Goal: Information Seeking & Learning: Learn about a topic

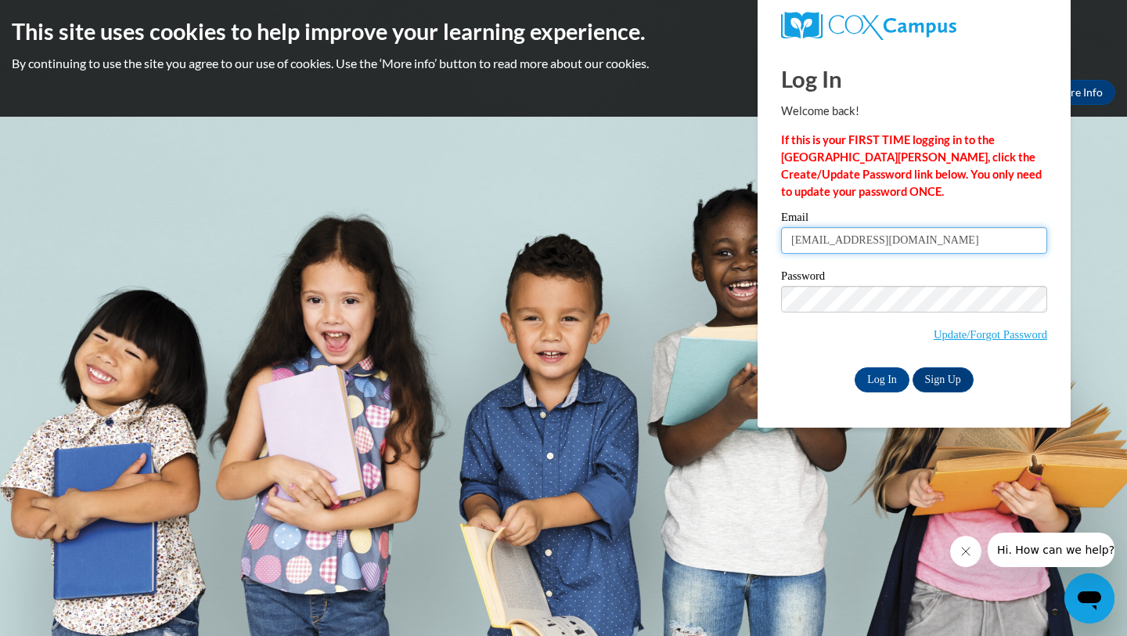
type input "jpined18@students.kennesaw.edu"
click at [874, 392] on div "Log In Welcome back! If this is your FIRST TIME logging in to the NEW Cox Campu…" at bounding box center [914, 237] width 337 height 380
click at [873, 387] on input "Log In" at bounding box center [882, 379] width 55 height 25
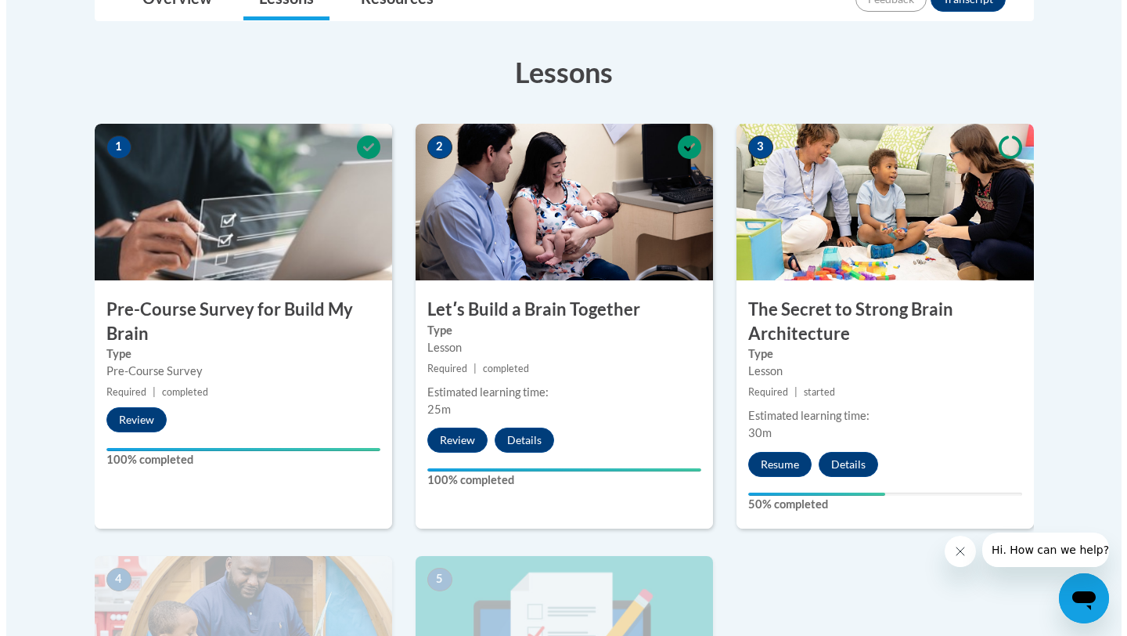
scroll to position [463, 0]
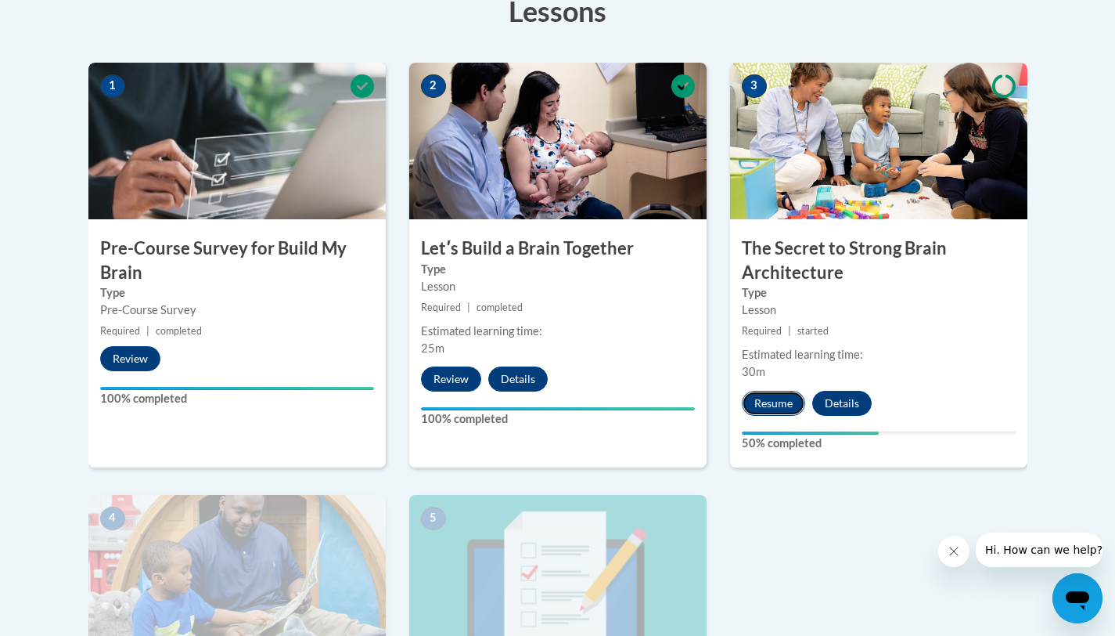
click at [777, 411] on button "Resume" at bounding box center [773, 403] width 63 height 25
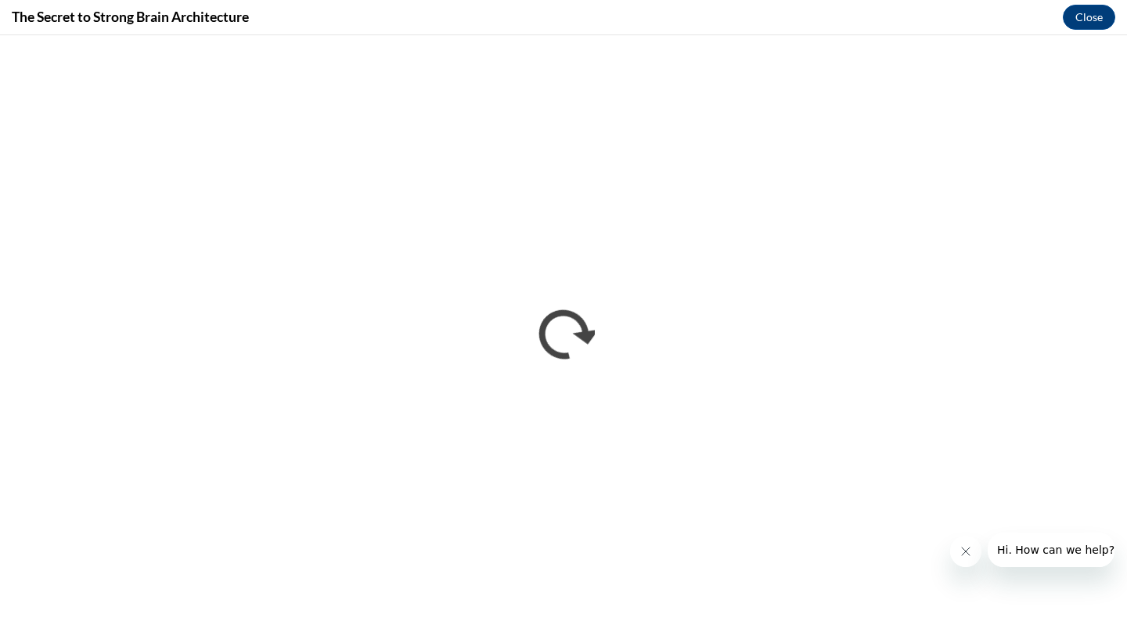
scroll to position [0, 0]
click at [652, 635] on iframe "</div></body> </html>" at bounding box center [563, 335] width 1127 height 600
click at [637, 635] on iframe "</div></body> </html>" at bounding box center [563, 335] width 1127 height 600
click at [956, 551] on button "Close message from company" at bounding box center [965, 550] width 31 height 31
